Goal: Task Accomplishment & Management: Use online tool/utility

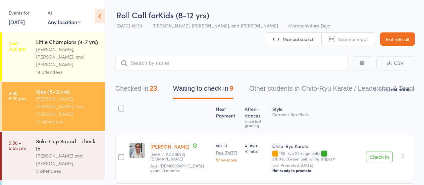
scroll to position [41, 0]
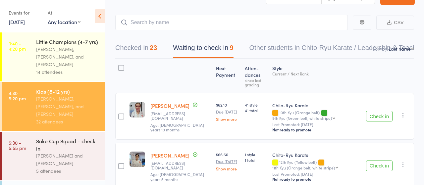
click at [59, 137] on div "Soke Cup Squad - check in" at bounding box center [67, 144] width 63 height 15
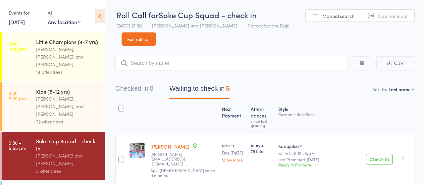
click at [50, 98] on div "[PERSON_NAME], [PERSON_NAME], and [PERSON_NAME]" at bounding box center [67, 106] width 63 height 23
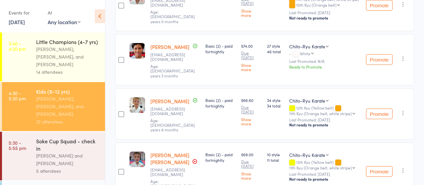
scroll to position [1120, 0]
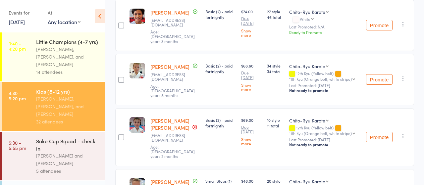
click at [67, 137] on div "Soke Cup Squad - check in" at bounding box center [67, 144] width 63 height 15
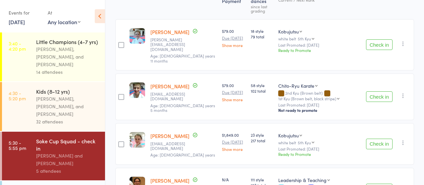
scroll to position [138, 0]
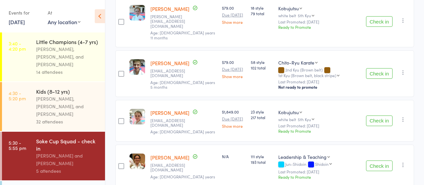
click at [384, 68] on button "Check in" at bounding box center [379, 73] width 26 height 11
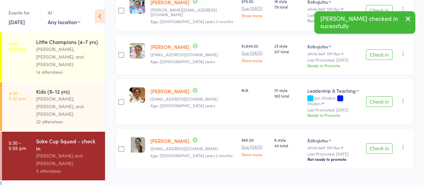
scroll to position [127, 0]
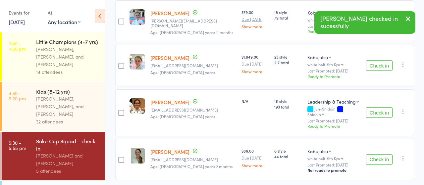
click at [384, 63] on button "Check in" at bounding box center [379, 65] width 26 height 11
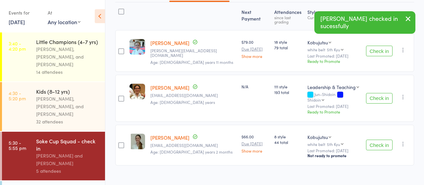
click at [374, 95] on button "Check in" at bounding box center [379, 98] width 26 height 11
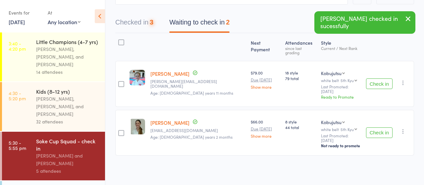
scroll to position [52, 0]
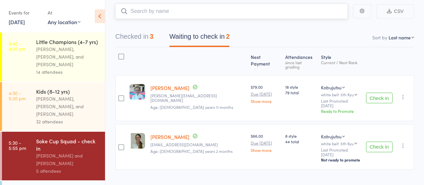
click at [157, 8] on input "search" at bounding box center [231, 11] width 232 height 15
type input "mahir"
click at [325, 27] on link "Drop in" at bounding box center [330, 25] width 22 height 10
